Goal: Check status: Check status

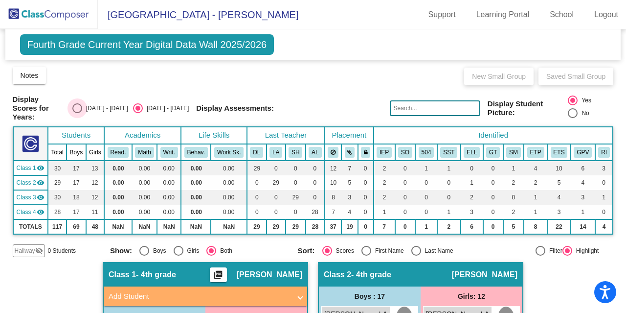
click at [103, 104] on div "[DATE] - [DATE]" at bounding box center [105, 108] width 46 height 9
click at [77, 113] on input "[DATE] - [DATE]" at bounding box center [77, 113] width 0 height 0
radio input "true"
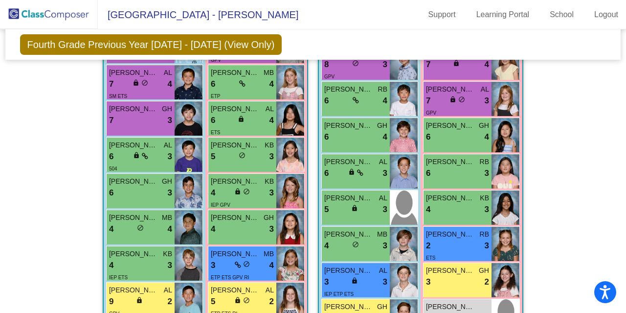
scroll to position [427, 0]
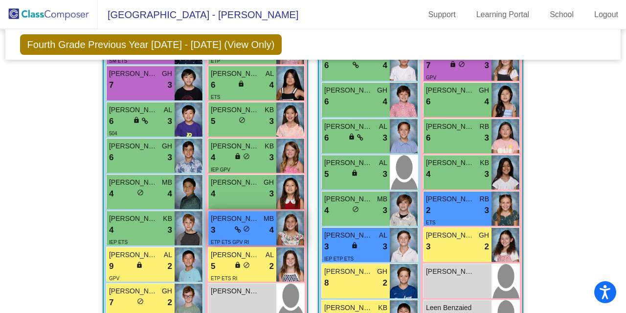
click at [225, 232] on div "3 lock do_not_disturb_alt 4" at bounding box center [242, 230] width 63 height 13
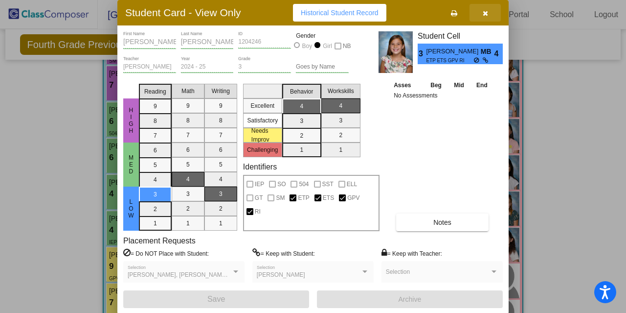
click at [484, 9] on span "button" at bounding box center [485, 13] width 5 height 8
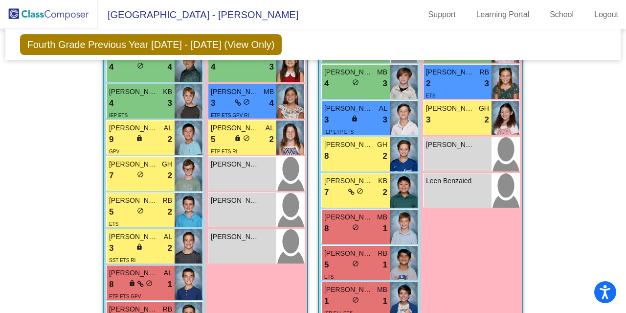
scroll to position [554, 0]
click at [258, 138] on div "5 lock do_not_disturb_alt 2" at bounding box center [242, 139] width 63 height 13
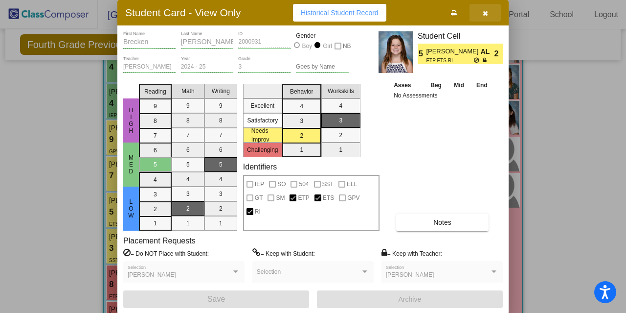
click at [484, 19] on button "button" at bounding box center [485, 13] width 31 height 18
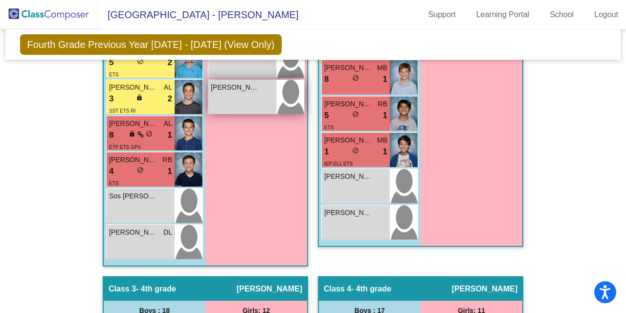
scroll to position [710, 0]
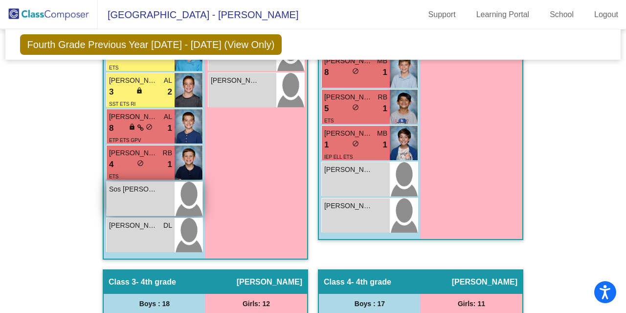
click at [140, 184] on span "Sos [PERSON_NAME]" at bounding box center [133, 189] width 49 height 10
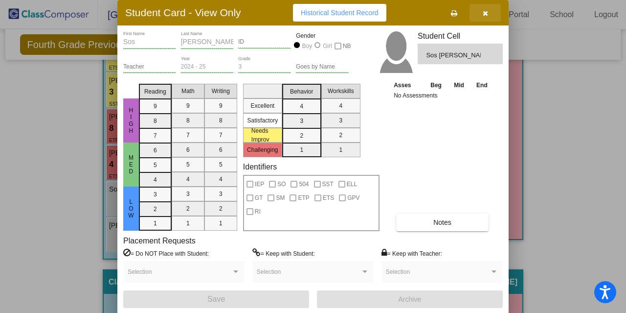
click at [484, 17] on button "button" at bounding box center [485, 13] width 31 height 18
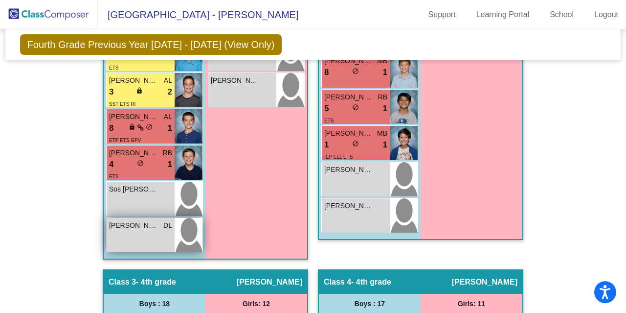
click at [145, 230] on div "Sterling [PERSON_NAME] lock do_not_disturb_alt" at bounding box center [141, 235] width 68 height 34
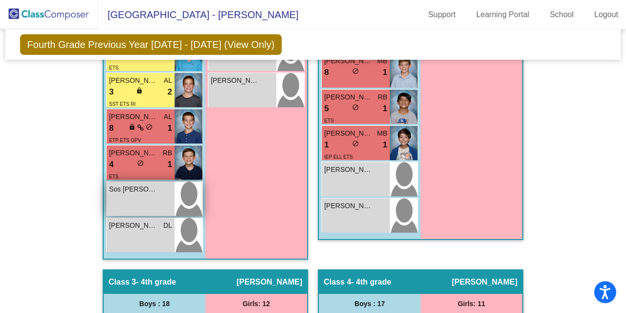
click at [152, 201] on div "Sos [PERSON_NAME] lock do_not_disturb_alt" at bounding box center [141, 199] width 68 height 34
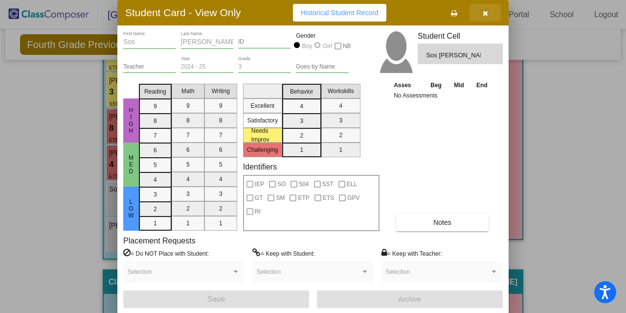
click at [484, 15] on icon "button" at bounding box center [485, 13] width 5 height 7
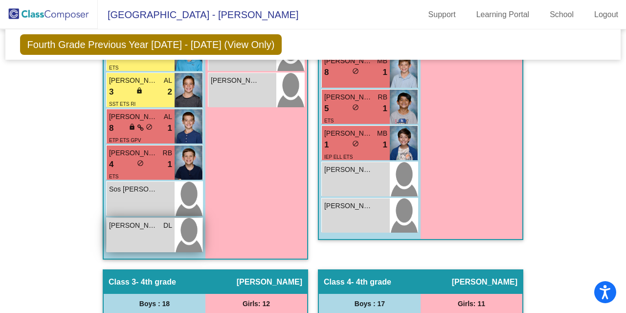
click at [187, 234] on img at bounding box center [189, 235] width 28 height 34
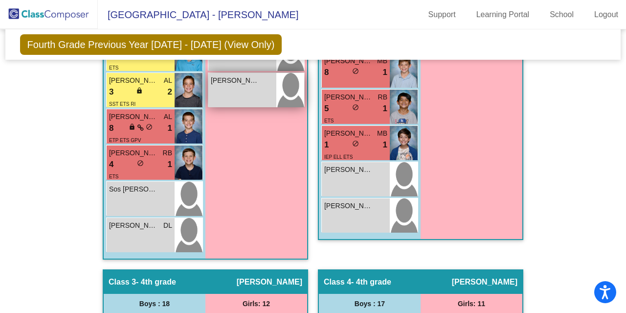
click at [252, 99] on div "[PERSON_NAME] lock do_not_disturb_alt" at bounding box center [242, 90] width 68 height 34
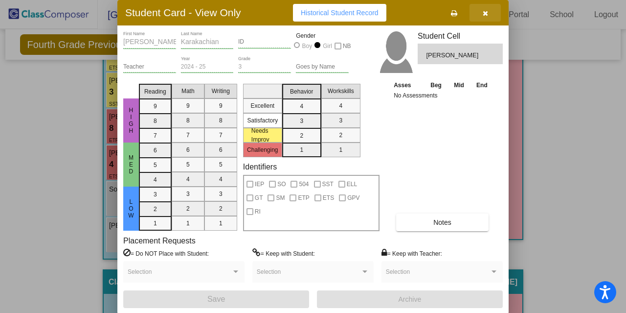
click at [493, 10] on button "button" at bounding box center [485, 13] width 31 height 18
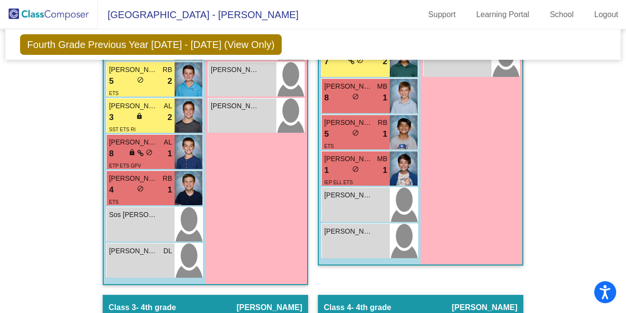
scroll to position [680, 0]
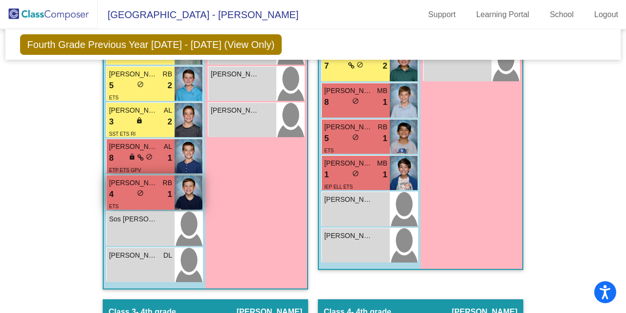
click at [137, 184] on span "[PERSON_NAME]" at bounding box center [133, 183] width 49 height 10
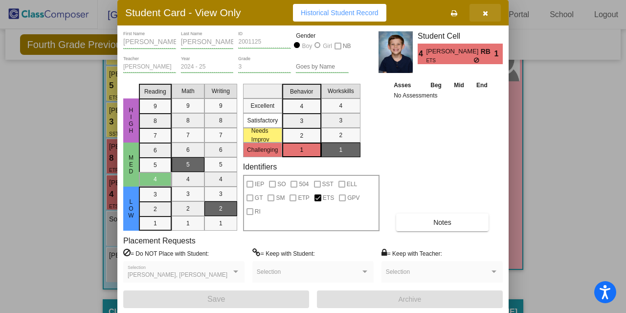
click at [489, 13] on button "button" at bounding box center [485, 13] width 31 height 18
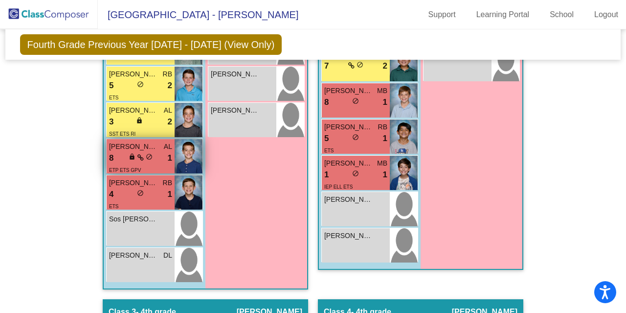
click at [133, 157] on span "lock" at bounding box center [132, 156] width 7 height 7
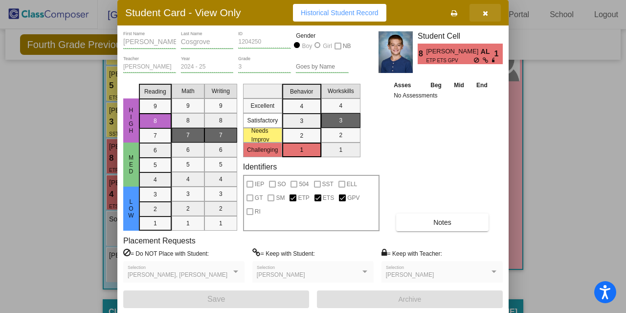
click at [486, 12] on icon "button" at bounding box center [485, 13] width 5 height 7
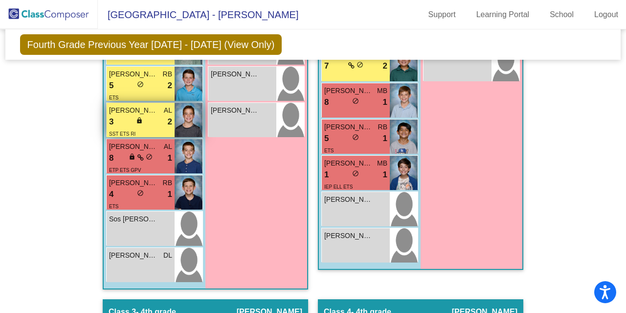
click at [136, 120] on span "lock" at bounding box center [139, 120] width 7 height 7
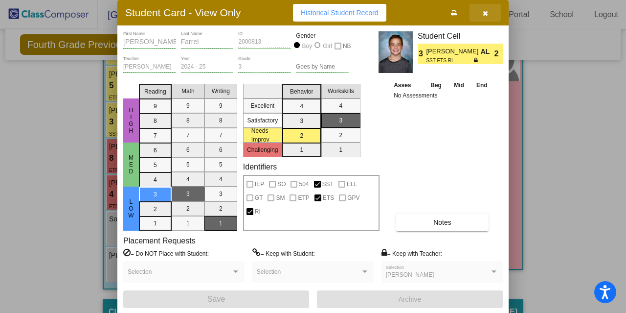
click at [485, 14] on icon "button" at bounding box center [485, 13] width 5 height 7
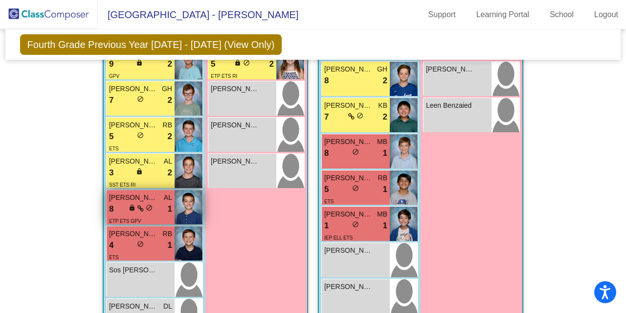
scroll to position [607, 0]
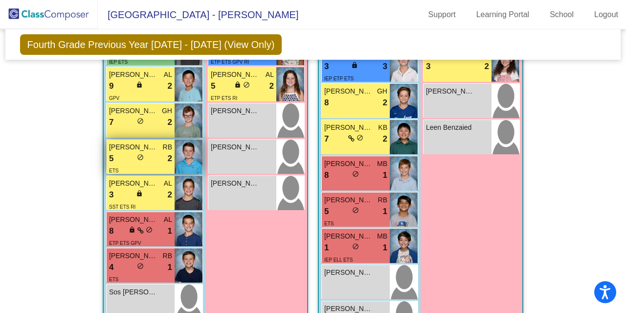
click at [153, 152] on div "5 lock do_not_disturb_alt 2" at bounding box center [140, 158] width 63 height 13
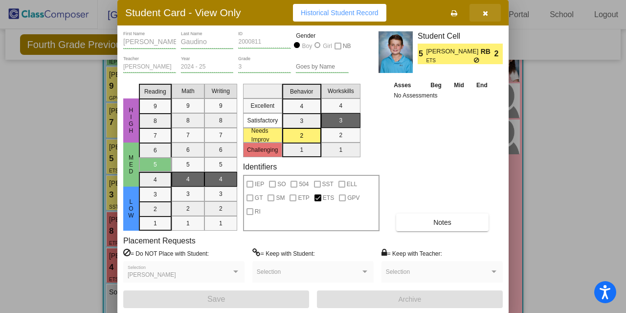
click at [491, 13] on button "button" at bounding box center [485, 13] width 31 height 18
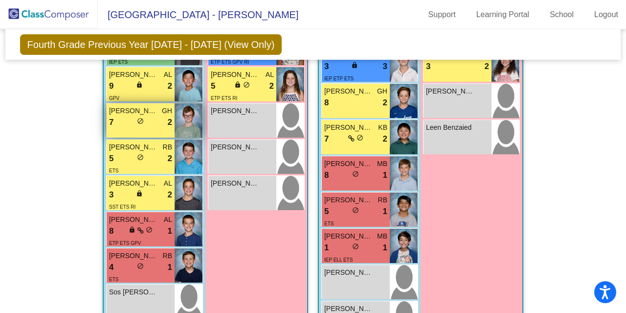
click at [151, 120] on div "7 lock do_not_disturb_alt 2" at bounding box center [140, 122] width 63 height 13
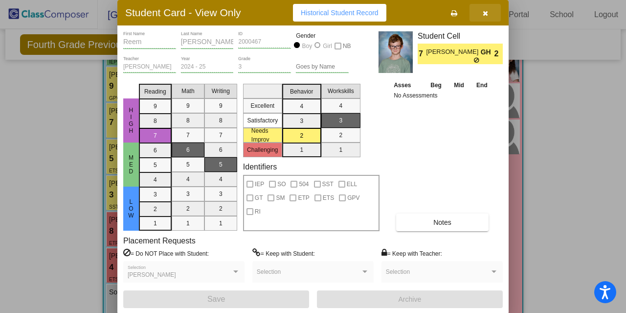
click at [491, 13] on button "button" at bounding box center [485, 13] width 31 height 18
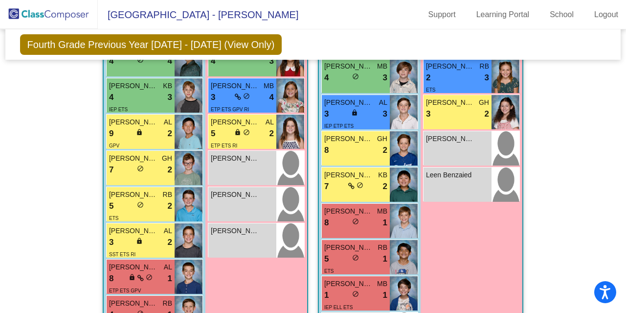
scroll to position [558, 0]
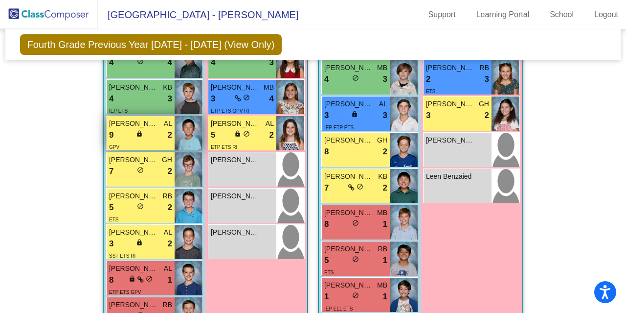
click at [142, 132] on div "lock do_not_disturb_alt" at bounding box center [140, 135] width 9 height 10
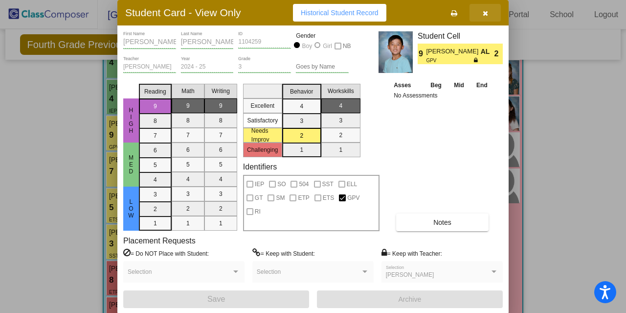
click at [479, 10] on button "button" at bounding box center [485, 13] width 31 height 18
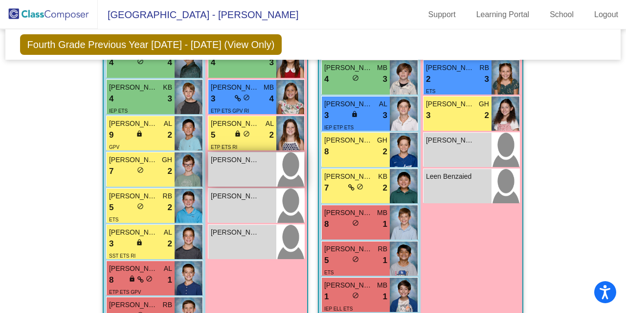
click at [264, 156] on div "[PERSON_NAME]" at bounding box center [242, 160] width 63 height 10
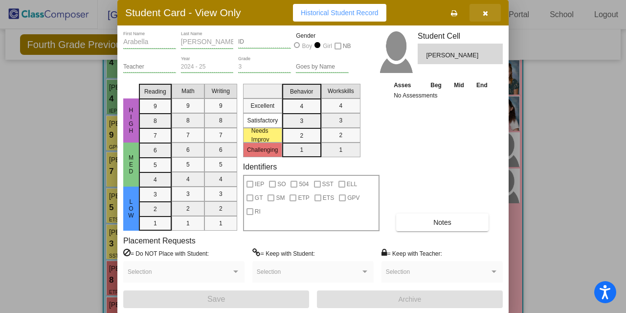
click at [487, 14] on icon "button" at bounding box center [485, 13] width 5 height 7
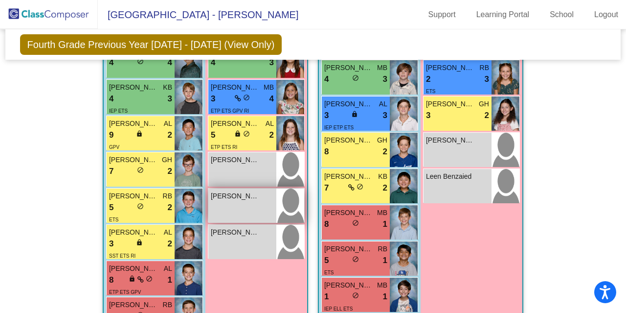
click at [228, 197] on span "[PERSON_NAME]" at bounding box center [235, 196] width 49 height 10
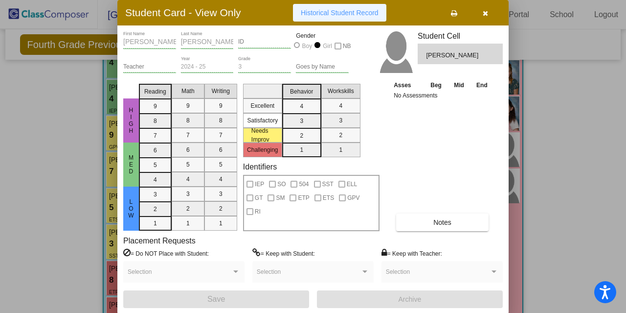
click at [341, 5] on button "Historical Student Record" at bounding box center [339, 13] width 93 height 18
click at [484, 12] on icon "button" at bounding box center [485, 13] width 5 height 7
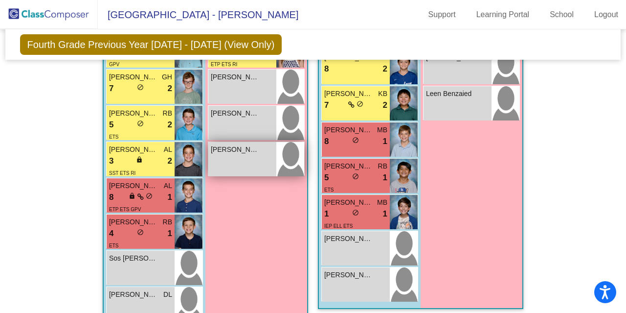
scroll to position [646, 0]
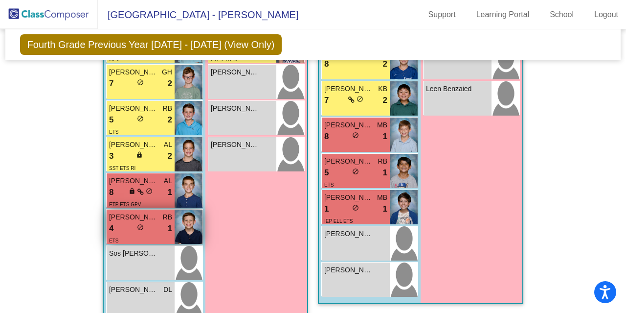
click at [164, 230] on div "4 lock do_not_disturb_alt 1" at bounding box center [140, 228] width 63 height 13
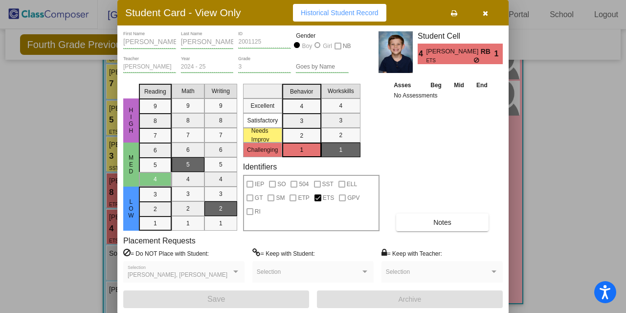
click at [316, 7] on button "Historical Student Record" at bounding box center [339, 13] width 93 height 18
click at [487, 14] on icon "button" at bounding box center [485, 13] width 5 height 7
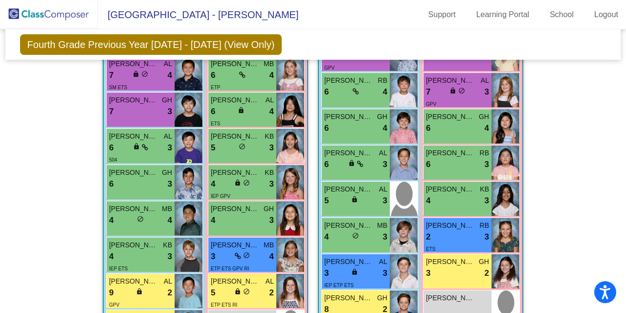
scroll to position [380, 0]
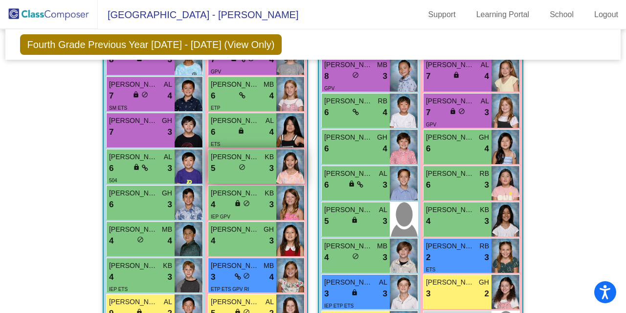
click at [262, 162] on div "5 lock do_not_disturb_alt 3" at bounding box center [242, 168] width 63 height 13
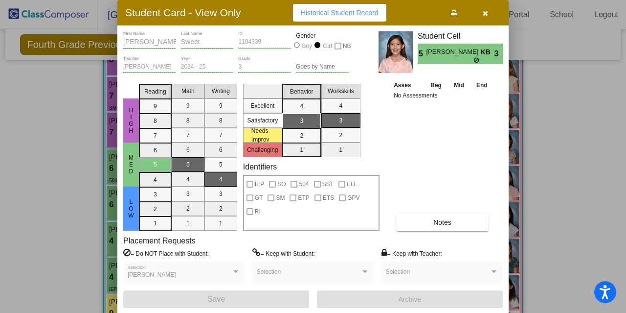
click at [355, 9] on span "Historical Student Record" at bounding box center [340, 13] width 78 height 8
click at [481, 16] on button "button" at bounding box center [485, 13] width 31 height 18
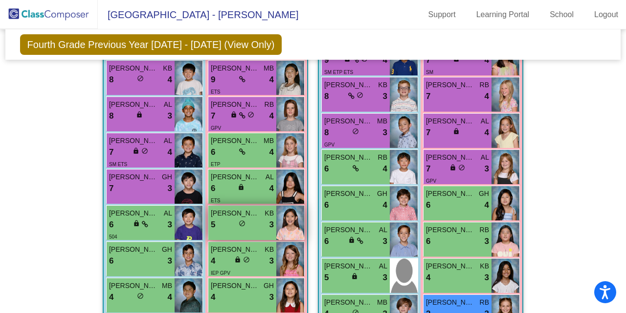
scroll to position [323, 0]
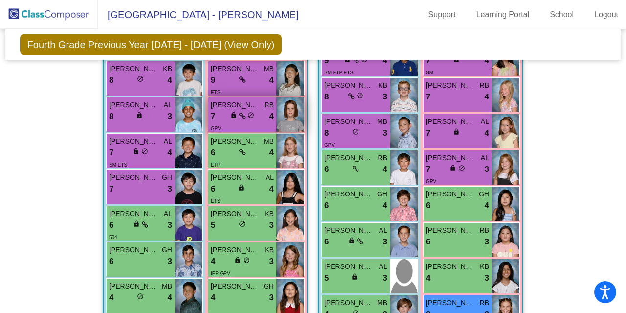
click at [261, 124] on div "GPV" at bounding box center [242, 128] width 63 height 10
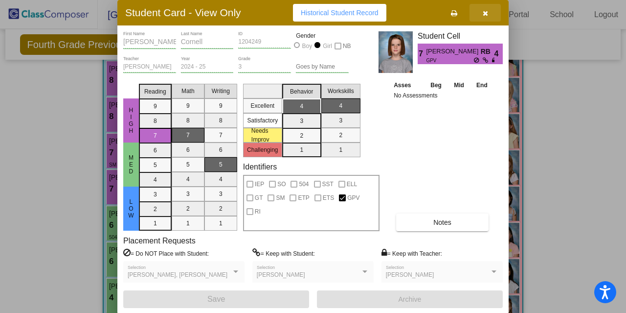
click at [484, 14] on icon "button" at bounding box center [485, 13] width 5 height 7
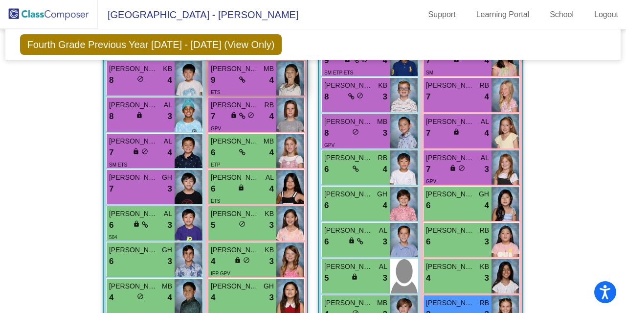
click at [250, 78] on div "9 lock do_not_disturb_alt 4" at bounding box center [242, 80] width 63 height 13
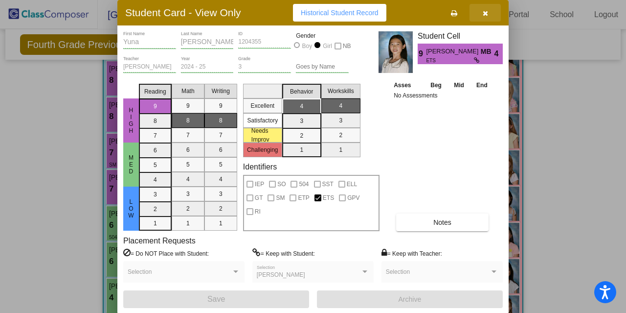
click at [482, 10] on button "button" at bounding box center [485, 13] width 31 height 18
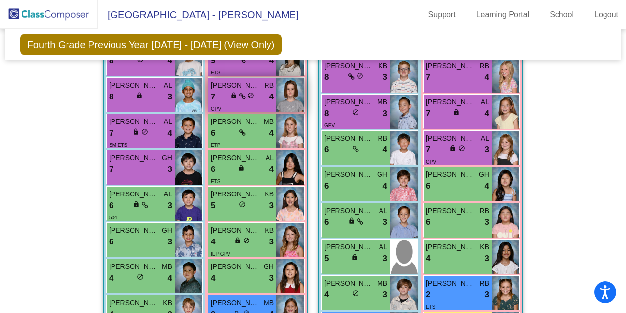
scroll to position [341, 0]
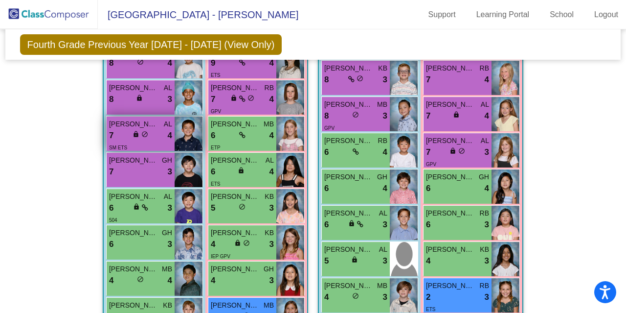
click at [147, 129] on div "7 lock do_not_disturb_alt 4" at bounding box center [140, 135] width 63 height 13
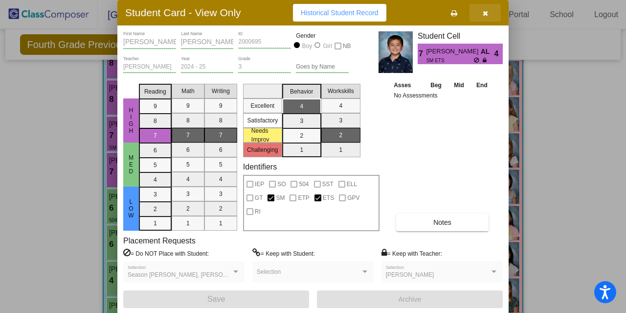
click at [486, 10] on icon "button" at bounding box center [485, 13] width 5 height 7
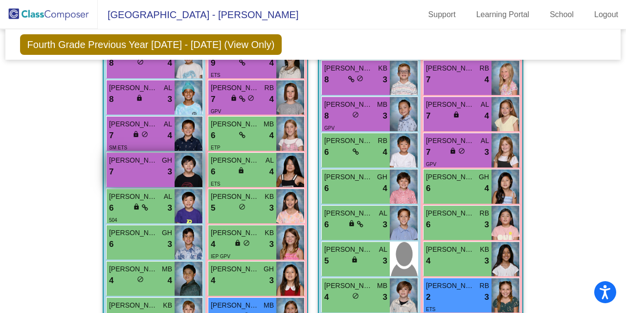
click at [150, 174] on div "7 lock do_not_disturb_alt 3" at bounding box center [140, 171] width 63 height 13
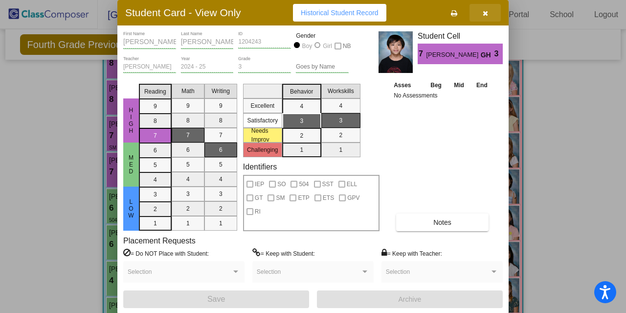
click at [485, 15] on icon "button" at bounding box center [485, 13] width 5 height 7
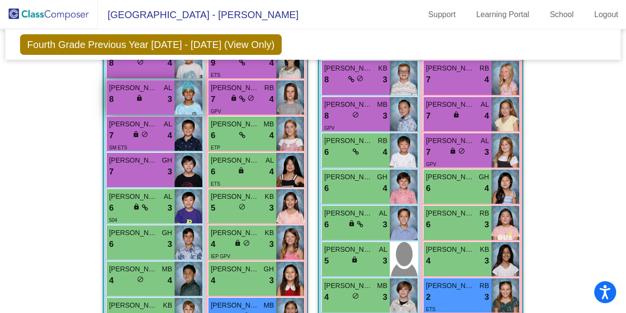
click at [133, 101] on div "8 lock do_not_disturb_alt 3" at bounding box center [140, 99] width 63 height 13
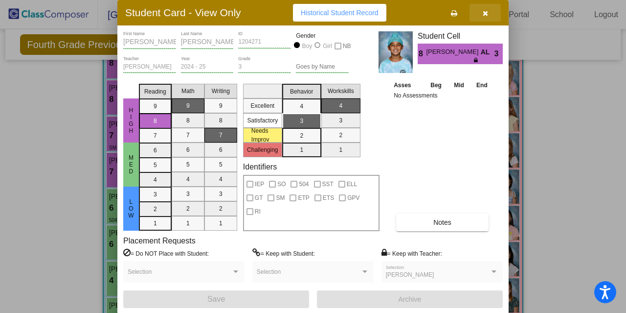
click at [491, 8] on button "button" at bounding box center [485, 13] width 31 height 18
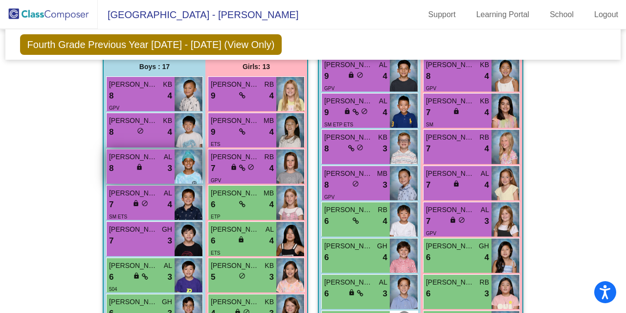
scroll to position [269, 0]
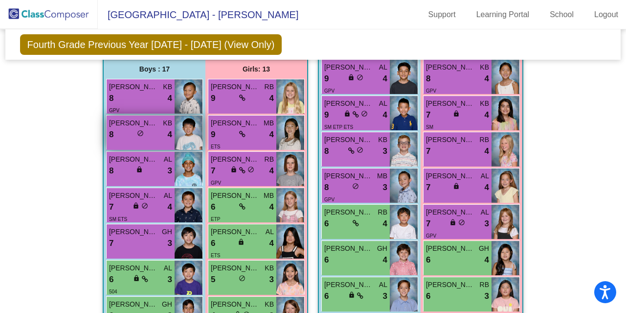
click at [144, 128] on div "8 lock do_not_disturb_alt 4" at bounding box center [140, 134] width 63 height 13
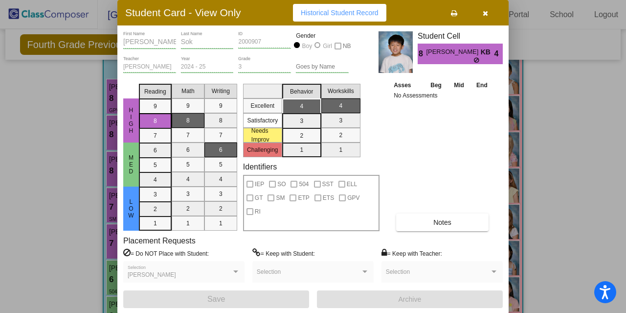
click at [488, 8] on button "button" at bounding box center [485, 13] width 31 height 18
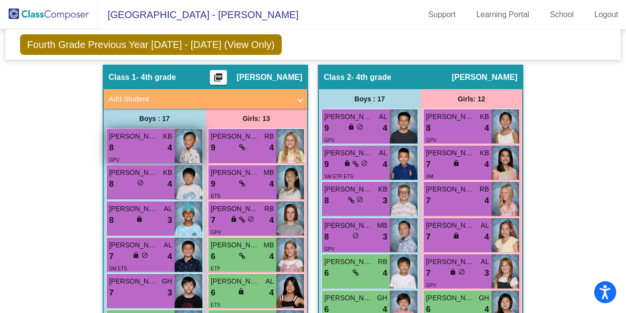
scroll to position [219, 0]
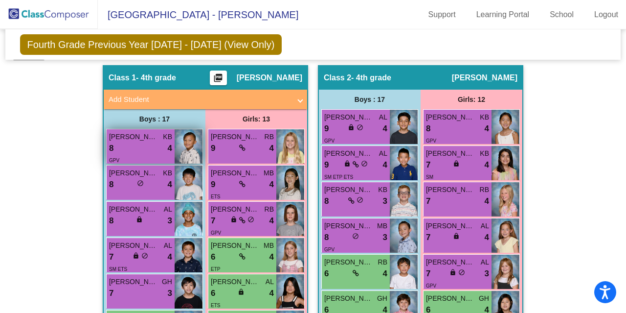
click at [145, 142] on div "8 lock do_not_disturb_alt 4" at bounding box center [140, 148] width 63 height 13
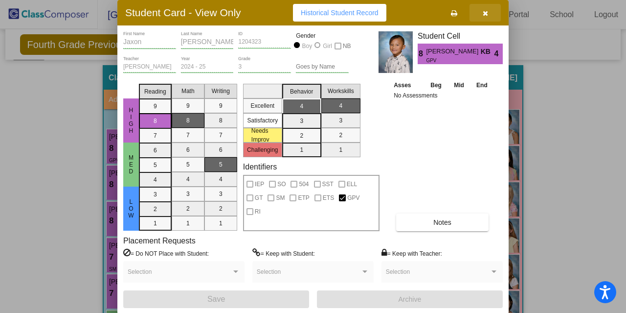
click at [483, 16] on icon "button" at bounding box center [485, 13] width 5 height 7
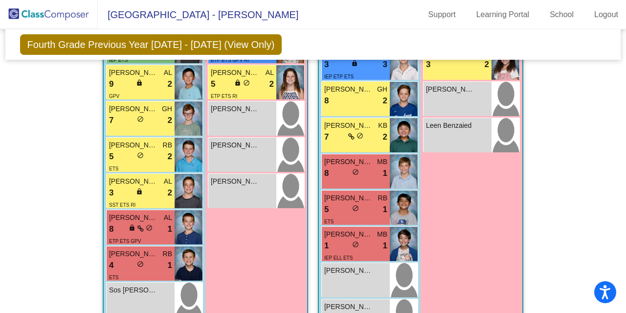
scroll to position [610, 0]
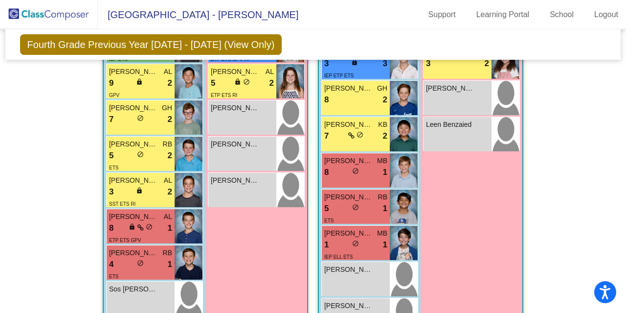
click at [0, 0] on div "Girls: 13 [PERSON_NAME] RB 9 lock do_not_disturb_alt 4 [PERSON_NAME] MB 9 lock …" at bounding box center [0, 0] width 0 height 0
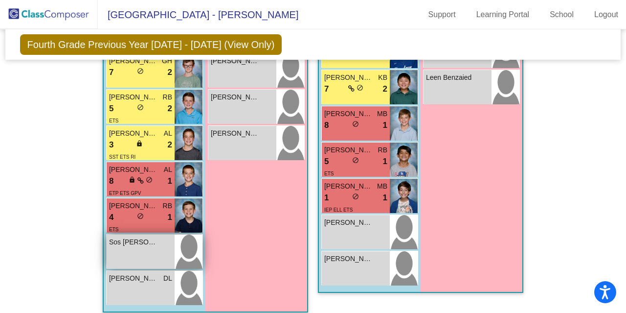
click at [125, 257] on div "Sos [PERSON_NAME] lock do_not_disturb_alt" at bounding box center [141, 251] width 68 height 34
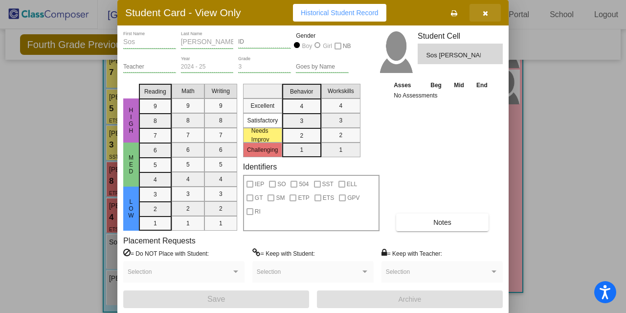
click at [491, 6] on button "button" at bounding box center [485, 13] width 31 height 18
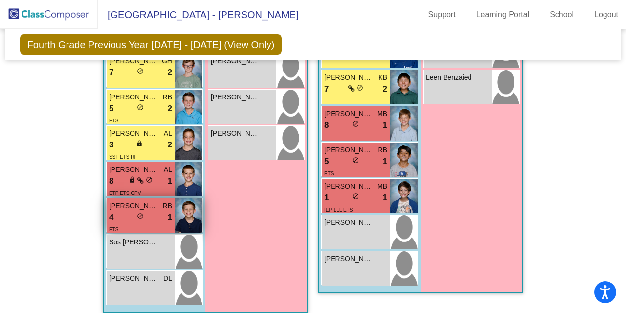
click at [111, 218] on span "4" at bounding box center [111, 217] width 4 height 13
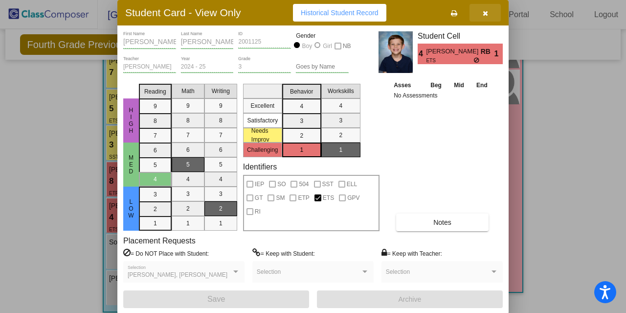
click at [495, 9] on button "button" at bounding box center [485, 13] width 31 height 18
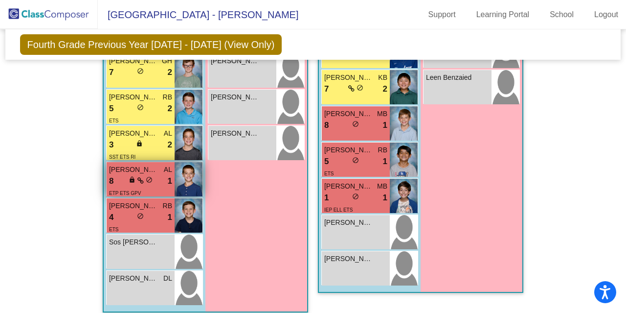
click at [137, 190] on span "ETP ETS GPV" at bounding box center [125, 192] width 32 height 5
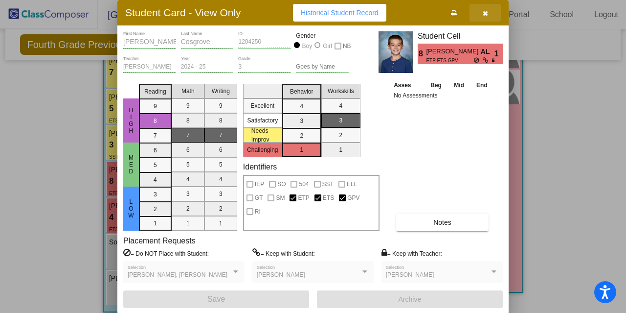
click at [487, 10] on icon "button" at bounding box center [485, 13] width 5 height 7
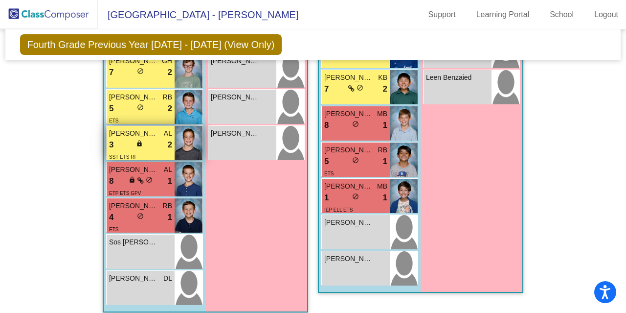
click at [162, 143] on div "3 lock do_not_disturb_alt 2" at bounding box center [140, 144] width 63 height 13
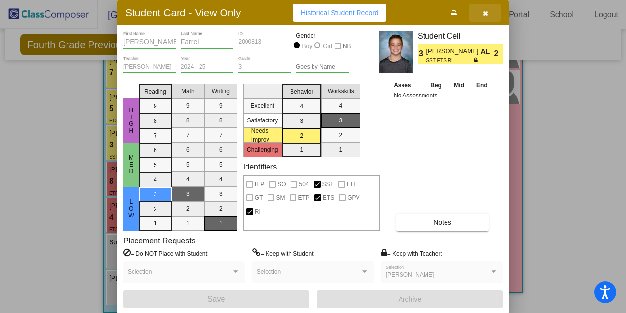
click at [487, 15] on icon "button" at bounding box center [485, 13] width 5 height 7
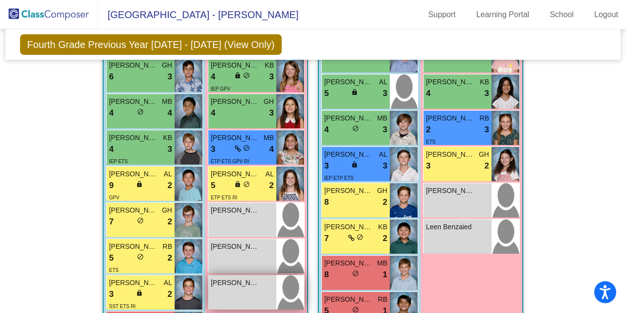
scroll to position [504, 0]
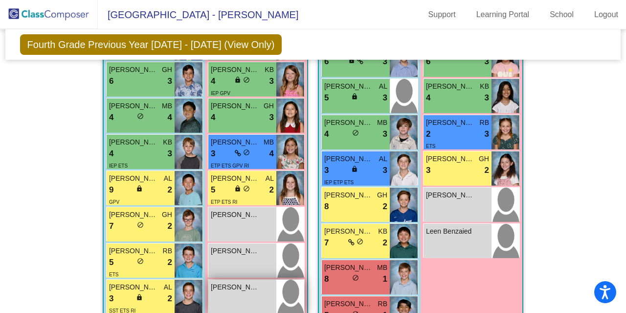
click at [250, 149] on div "3 lock do_not_disturb_alt 4" at bounding box center [242, 153] width 63 height 13
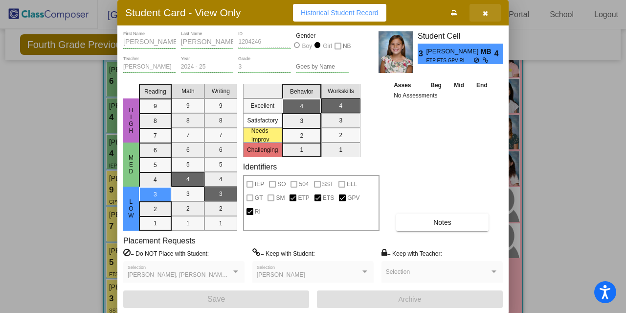
click at [491, 13] on button "button" at bounding box center [485, 13] width 31 height 18
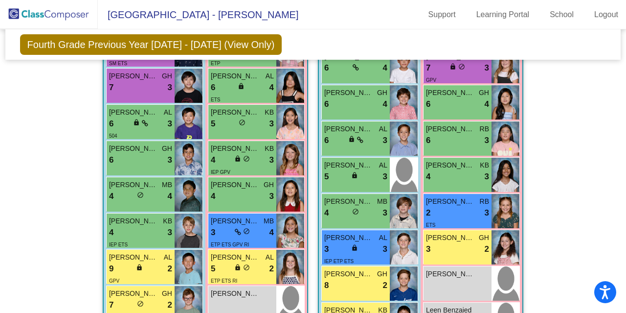
scroll to position [423, 0]
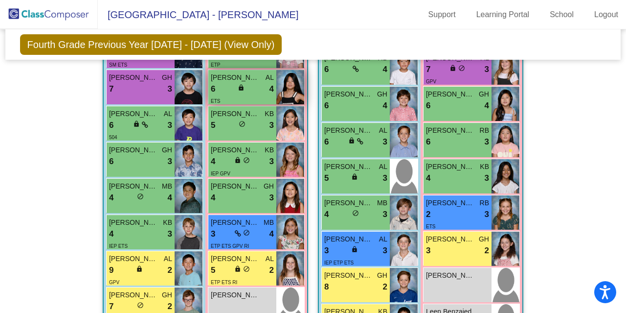
click at [243, 87] on div "lock do_not_disturb_alt" at bounding box center [242, 89] width 9 height 10
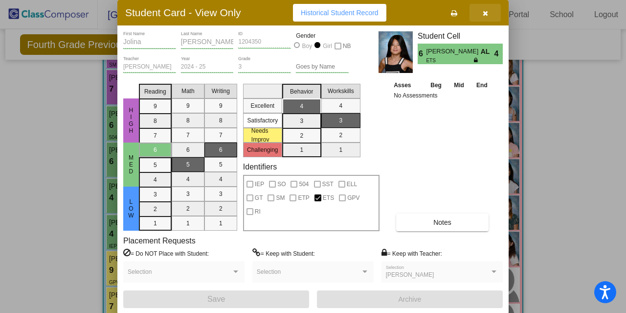
click at [494, 16] on button "button" at bounding box center [485, 13] width 31 height 18
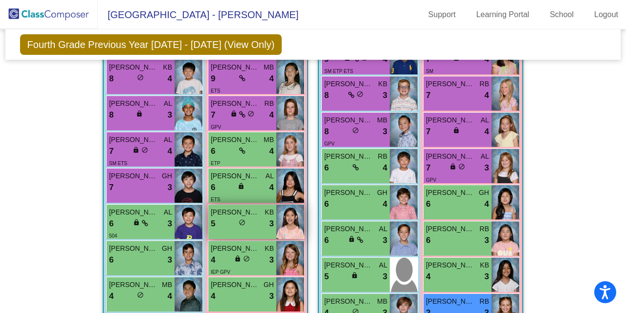
scroll to position [322, 0]
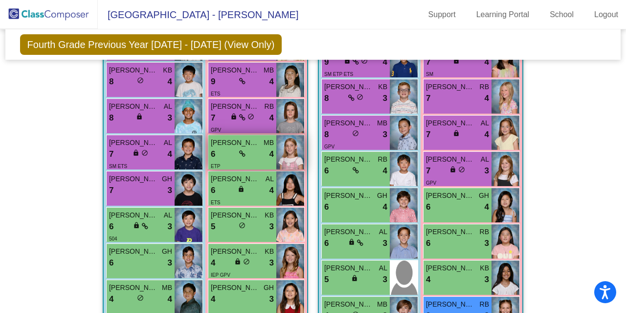
click at [225, 141] on span "[PERSON_NAME]" at bounding box center [235, 143] width 49 height 10
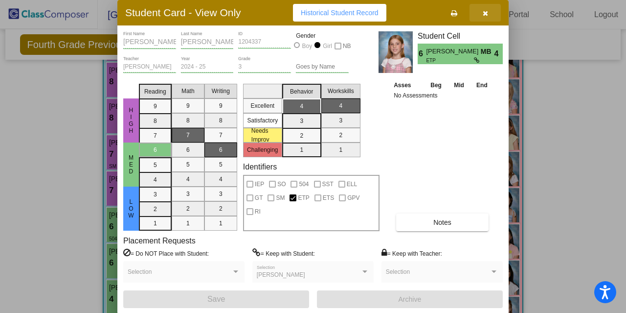
click at [488, 10] on icon "button" at bounding box center [485, 13] width 5 height 7
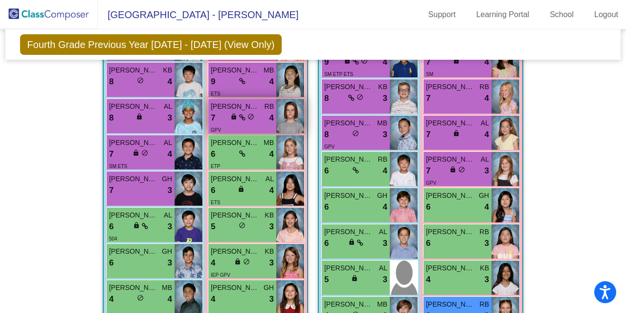
click at [249, 118] on span "do_not_disturb_alt" at bounding box center [251, 116] width 7 height 7
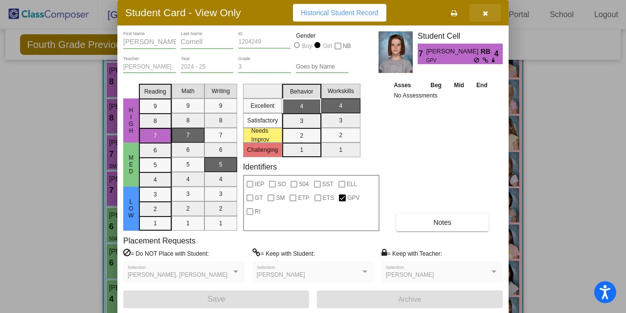
click at [490, 10] on button "button" at bounding box center [485, 13] width 31 height 18
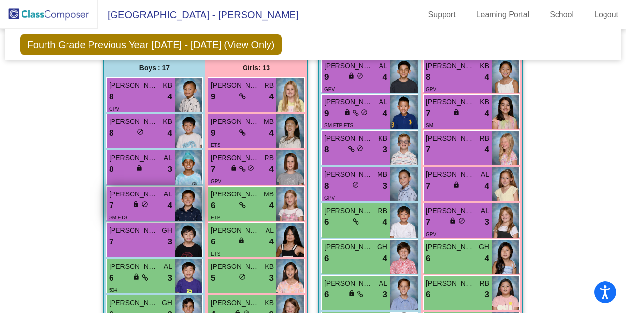
scroll to position [270, 0]
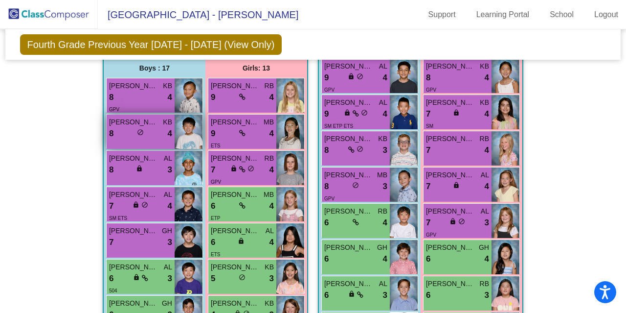
click at [130, 136] on div "8 lock do_not_disturb_alt 4" at bounding box center [140, 133] width 63 height 13
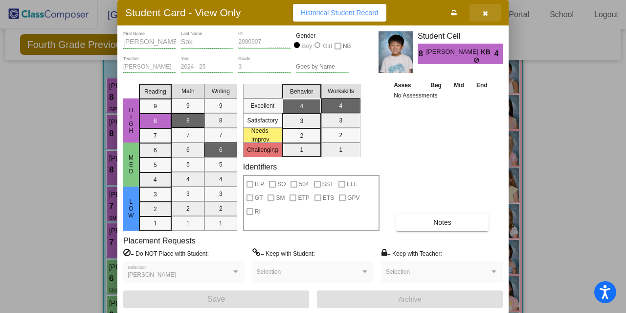
click at [491, 9] on button "button" at bounding box center [485, 13] width 31 height 18
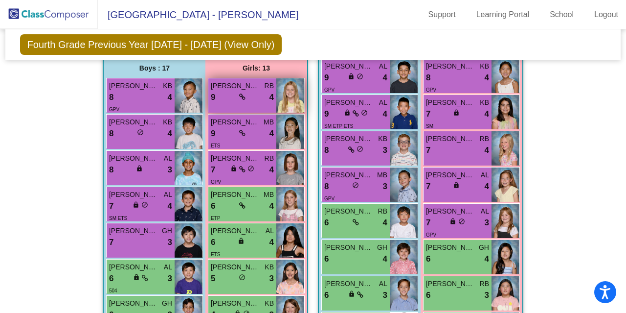
click at [233, 96] on div "9 lock do_not_disturb_alt 4" at bounding box center [242, 97] width 63 height 13
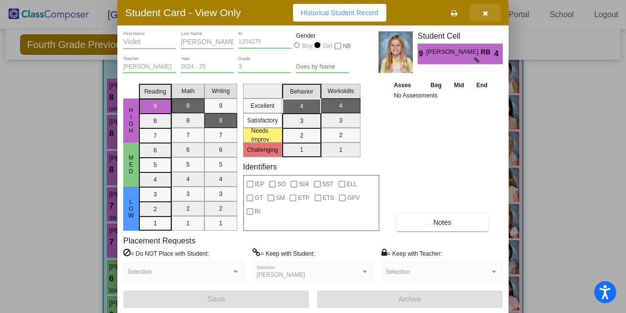
click at [492, 14] on button "button" at bounding box center [485, 13] width 31 height 18
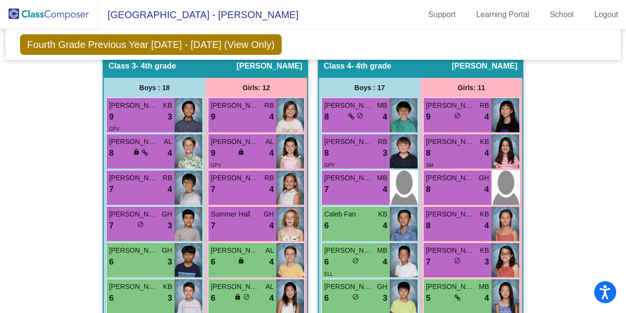
scroll to position [926, 0]
click at [255, 219] on div "7 lock do_not_disturb_alt 4" at bounding box center [242, 225] width 63 height 13
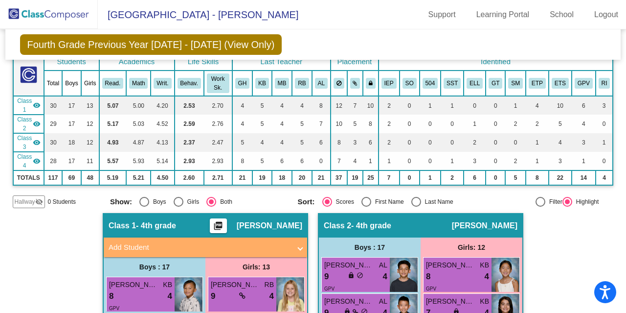
scroll to position [71, 0]
